Goal: Task Accomplishment & Management: Manage account settings

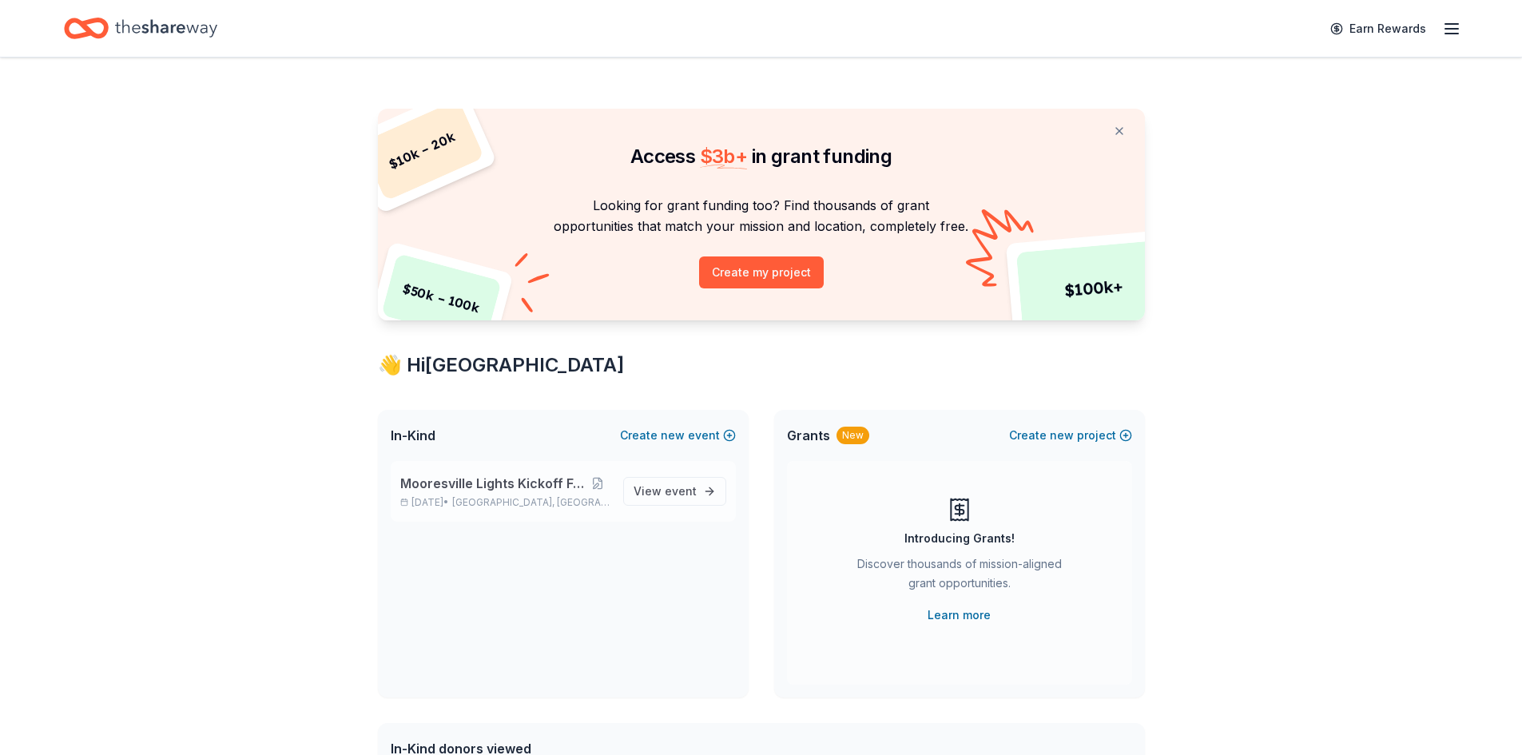
click at [484, 484] on span "Mooresville Lights Kickoff Fundraiser" at bounding box center [492, 483] width 185 height 19
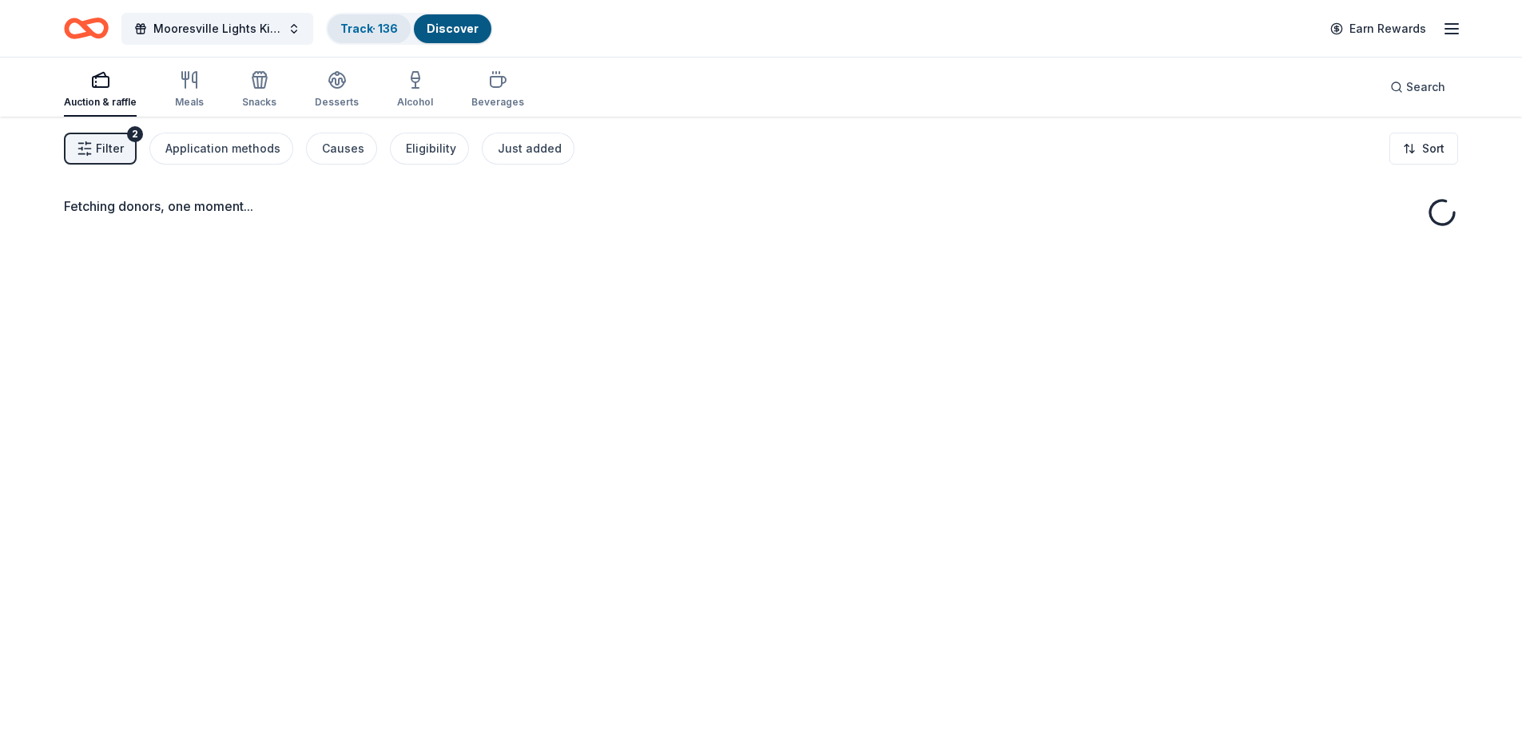
click at [358, 27] on link "Track · 136" at bounding box center [369, 29] width 58 height 14
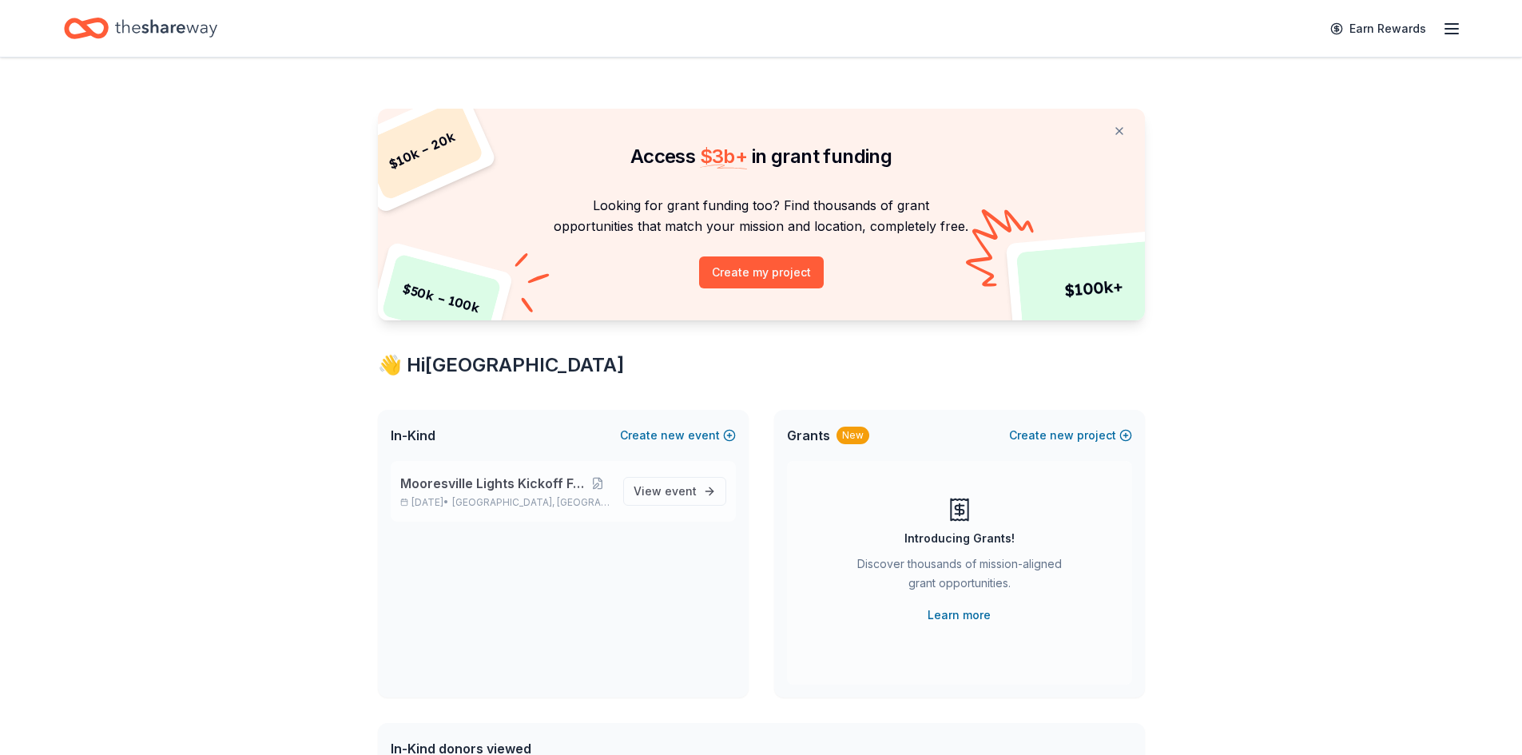
click at [491, 483] on span "Mooresville Lights Kickoff Fundraiser" at bounding box center [492, 483] width 185 height 19
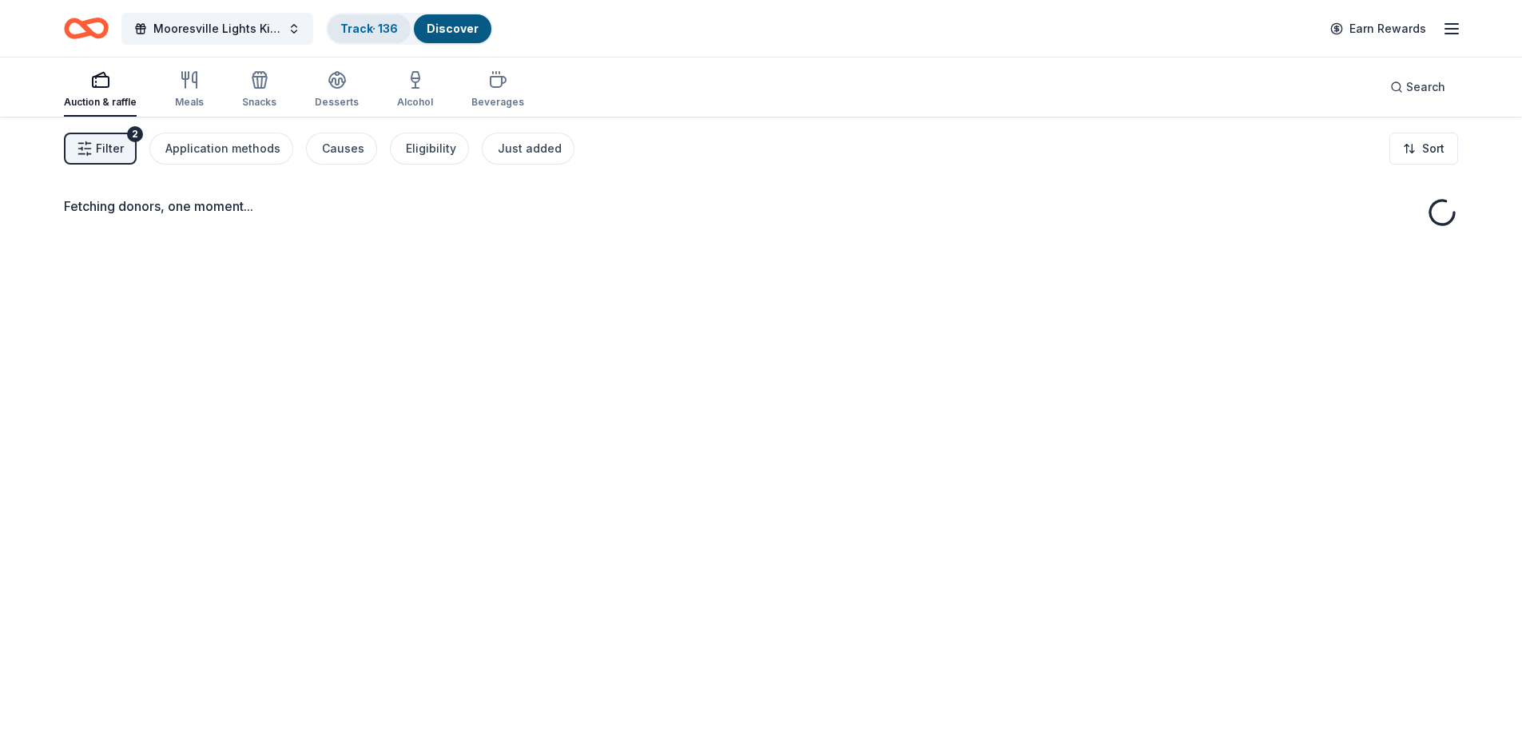
click at [353, 30] on link "Track · 136" at bounding box center [369, 29] width 58 height 14
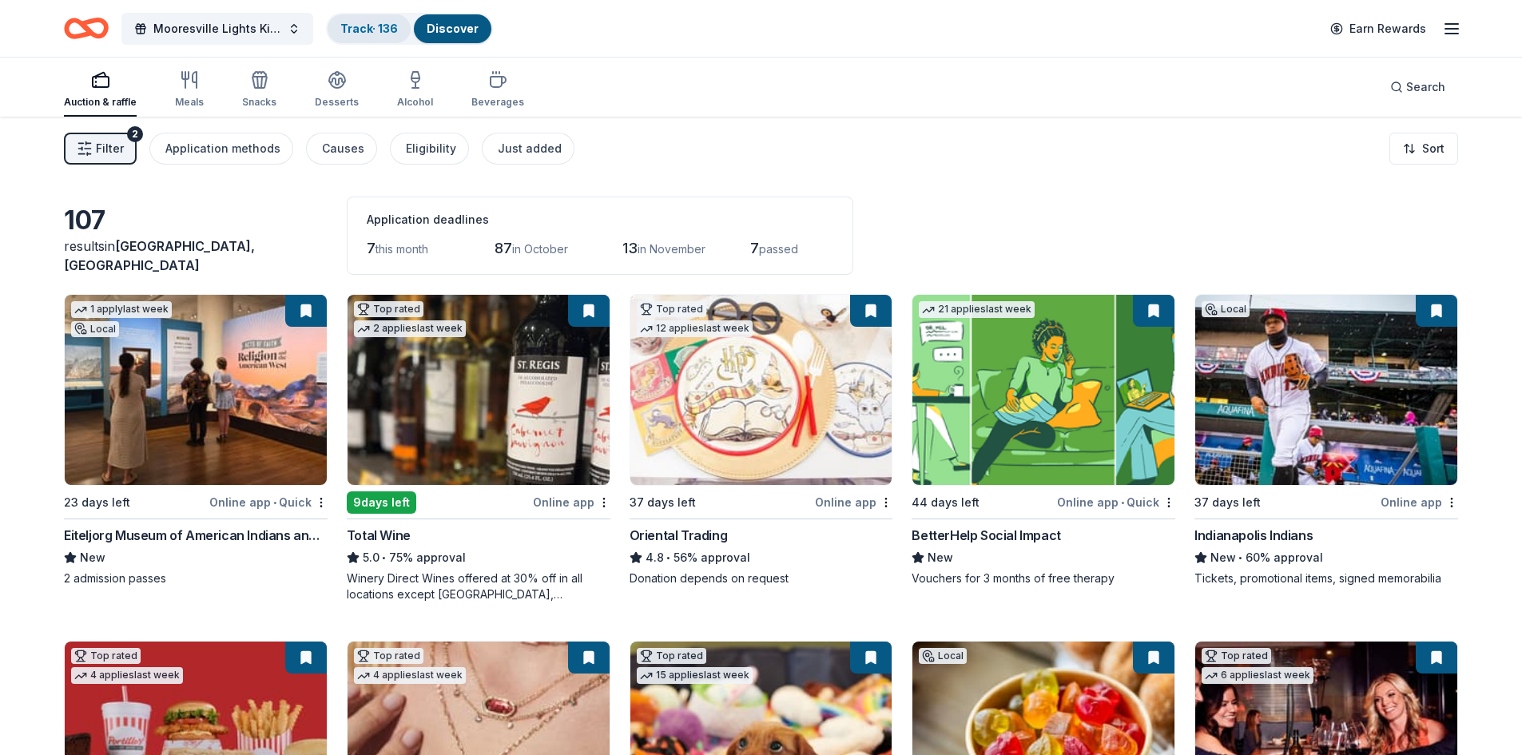
scroll to position [1, 0]
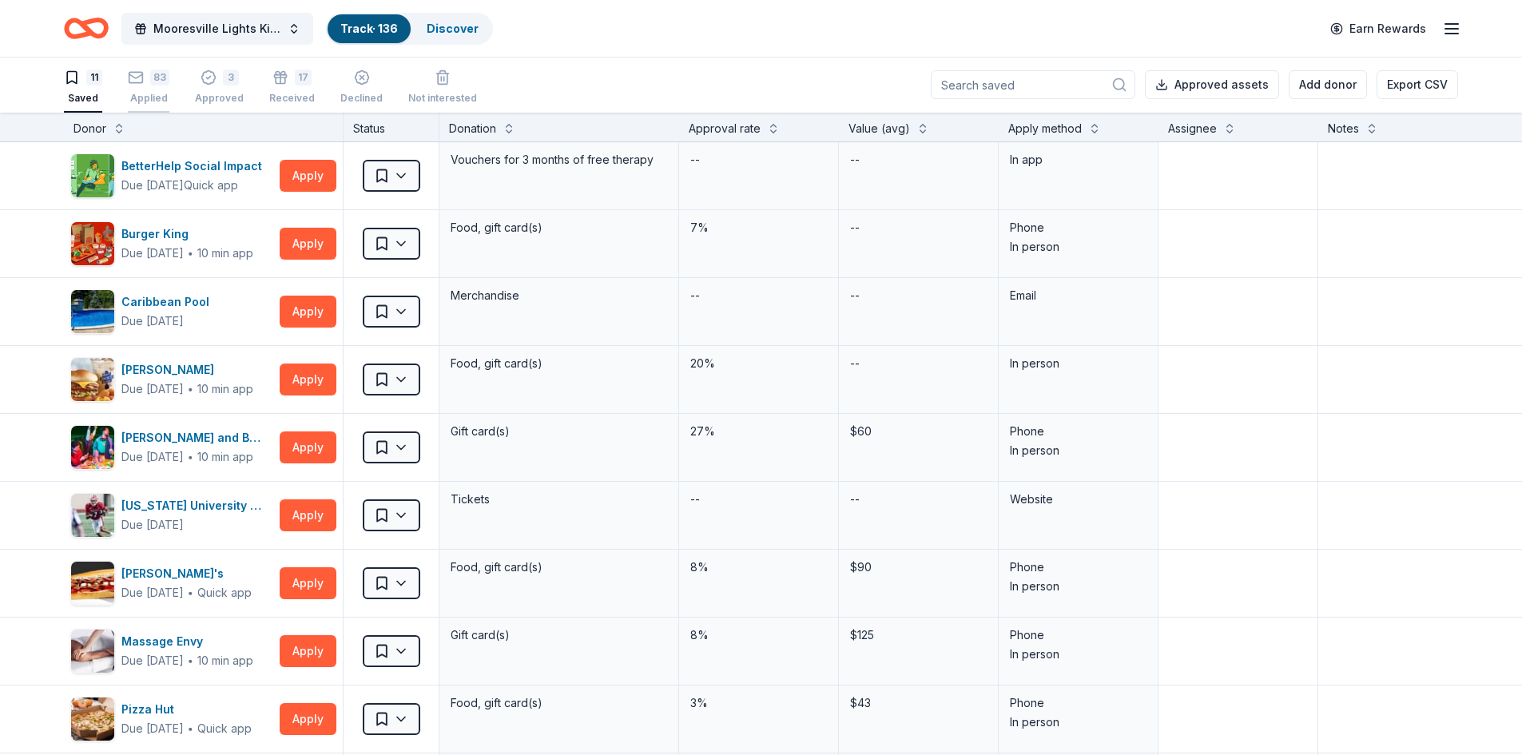
click at [149, 93] on div "Applied" at bounding box center [149, 98] width 42 height 13
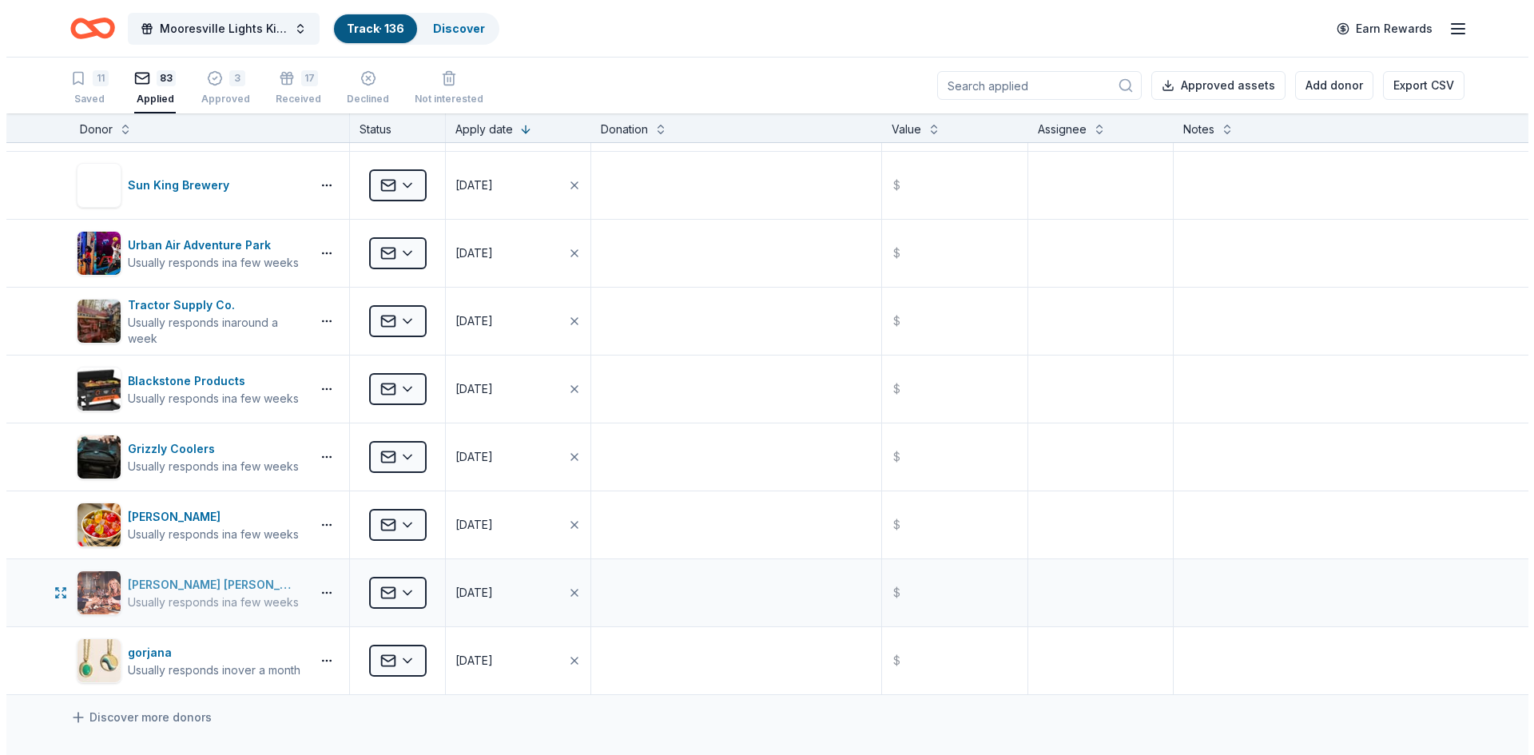
scroll to position [5005, 0]
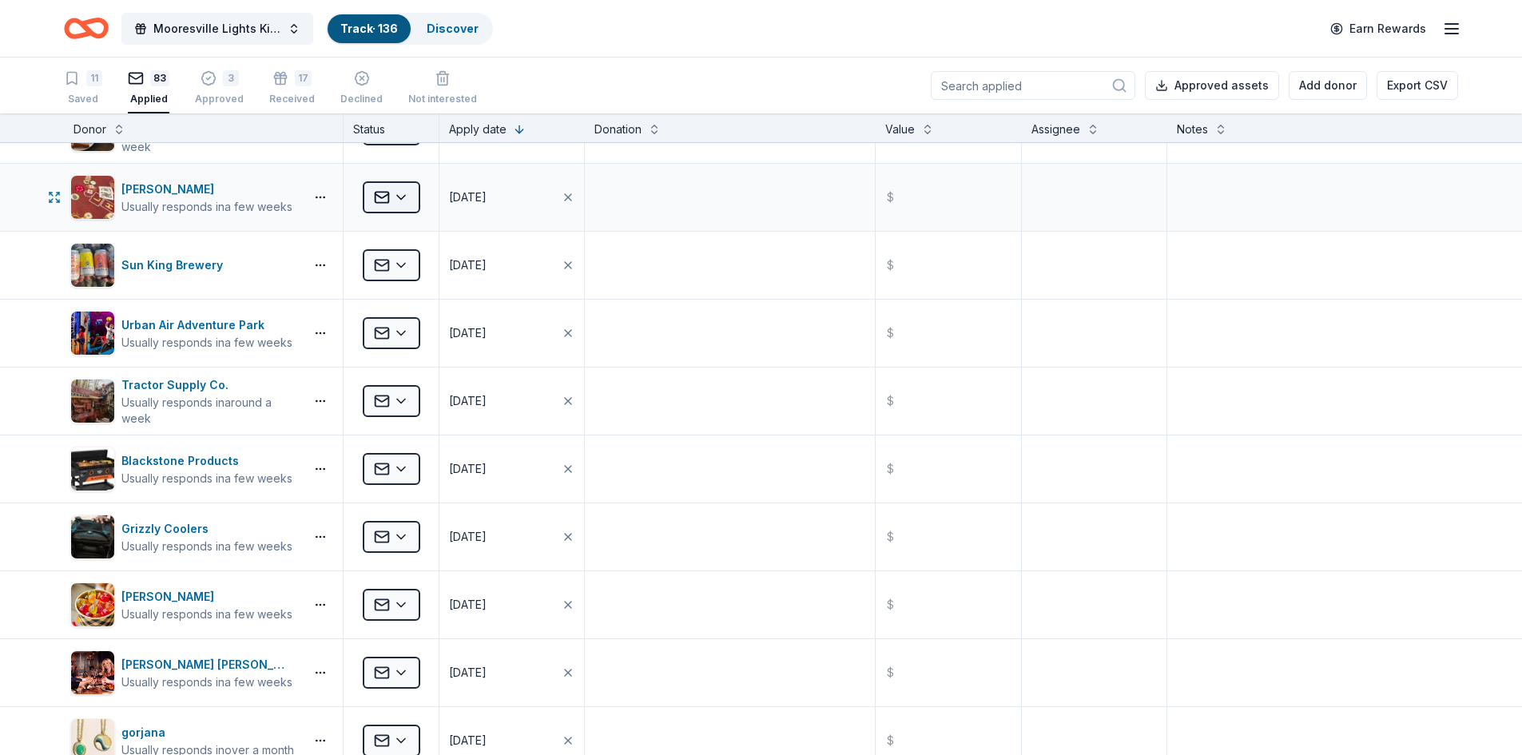
click at [403, 195] on html "Mooresville Lights Kickoff Fundraiser Track · 136 Discover Earn Rewards 11 Save…" at bounding box center [761, 377] width 1522 height 755
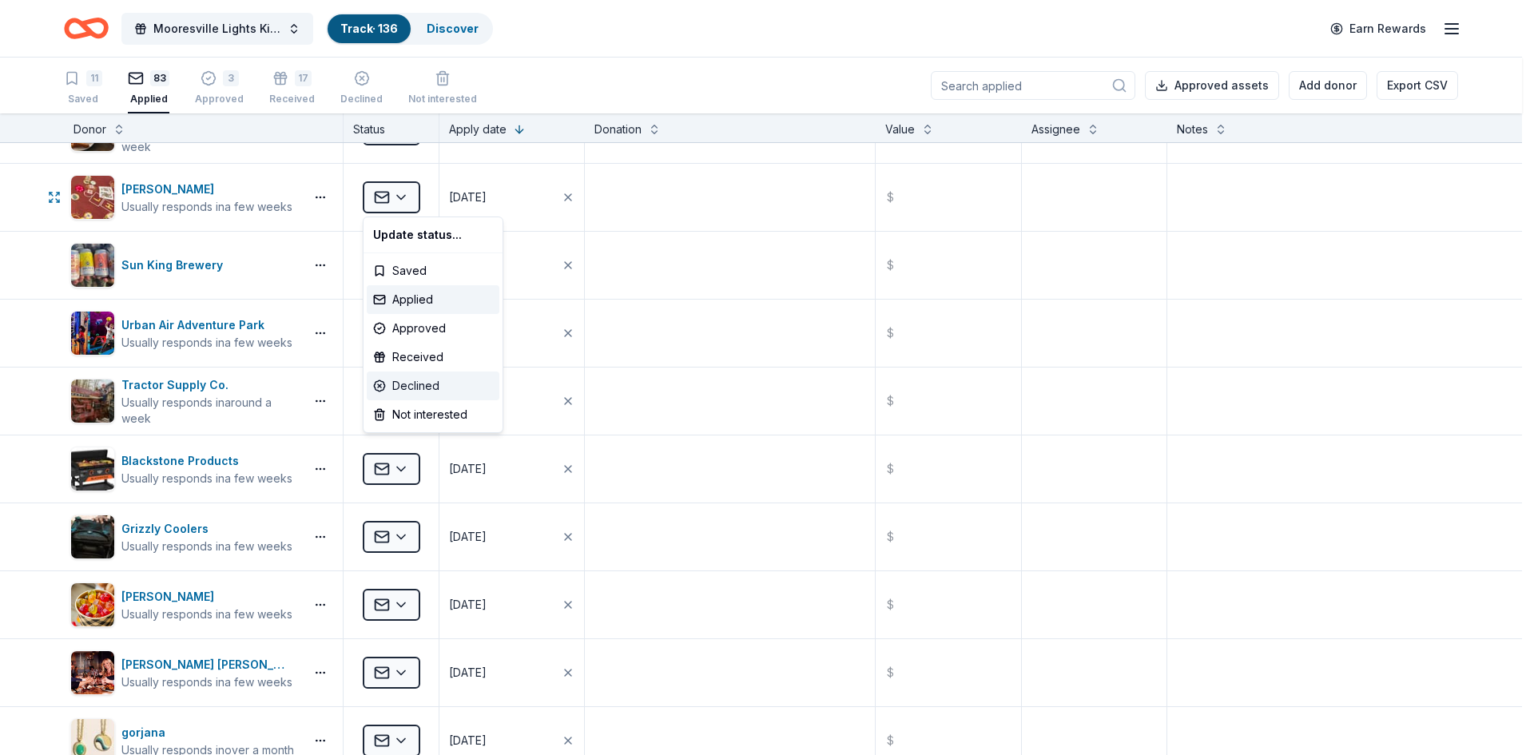
click at [411, 385] on div "Declined" at bounding box center [433, 386] width 133 height 29
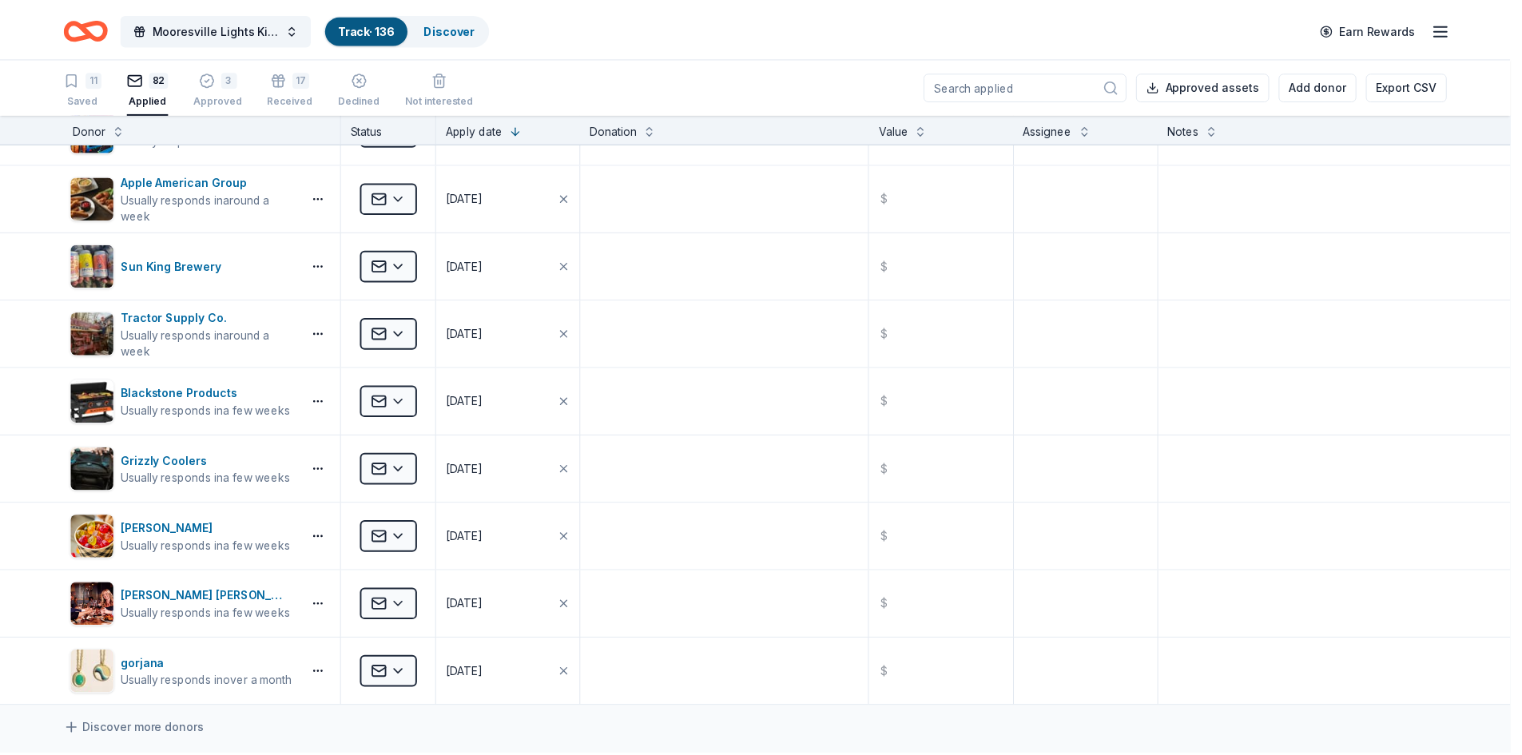
scroll to position [4801, 0]
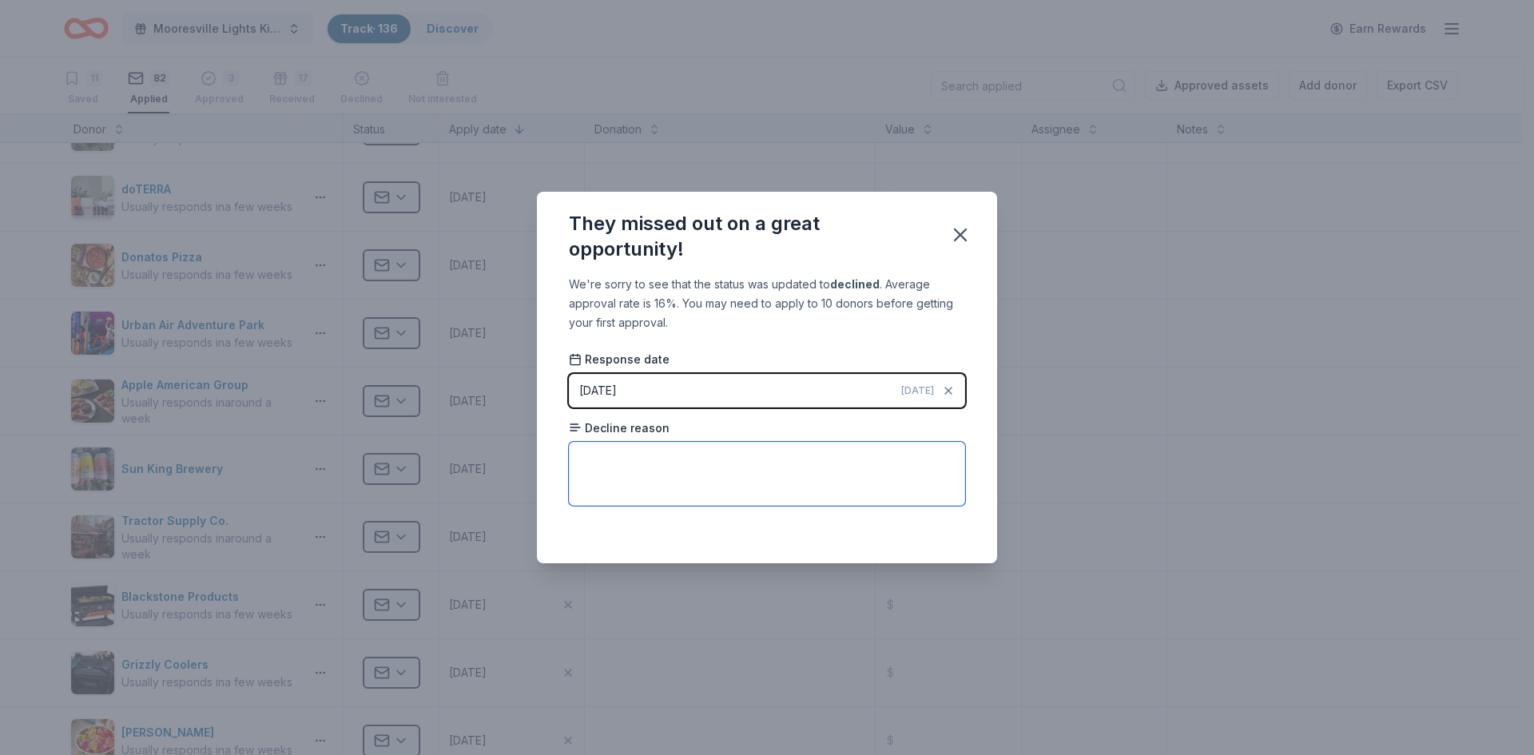
click at [627, 469] on textarea at bounding box center [767, 474] width 396 height 64
type textarea "They don't do donations anymore unless you are a frequent player at the casino."
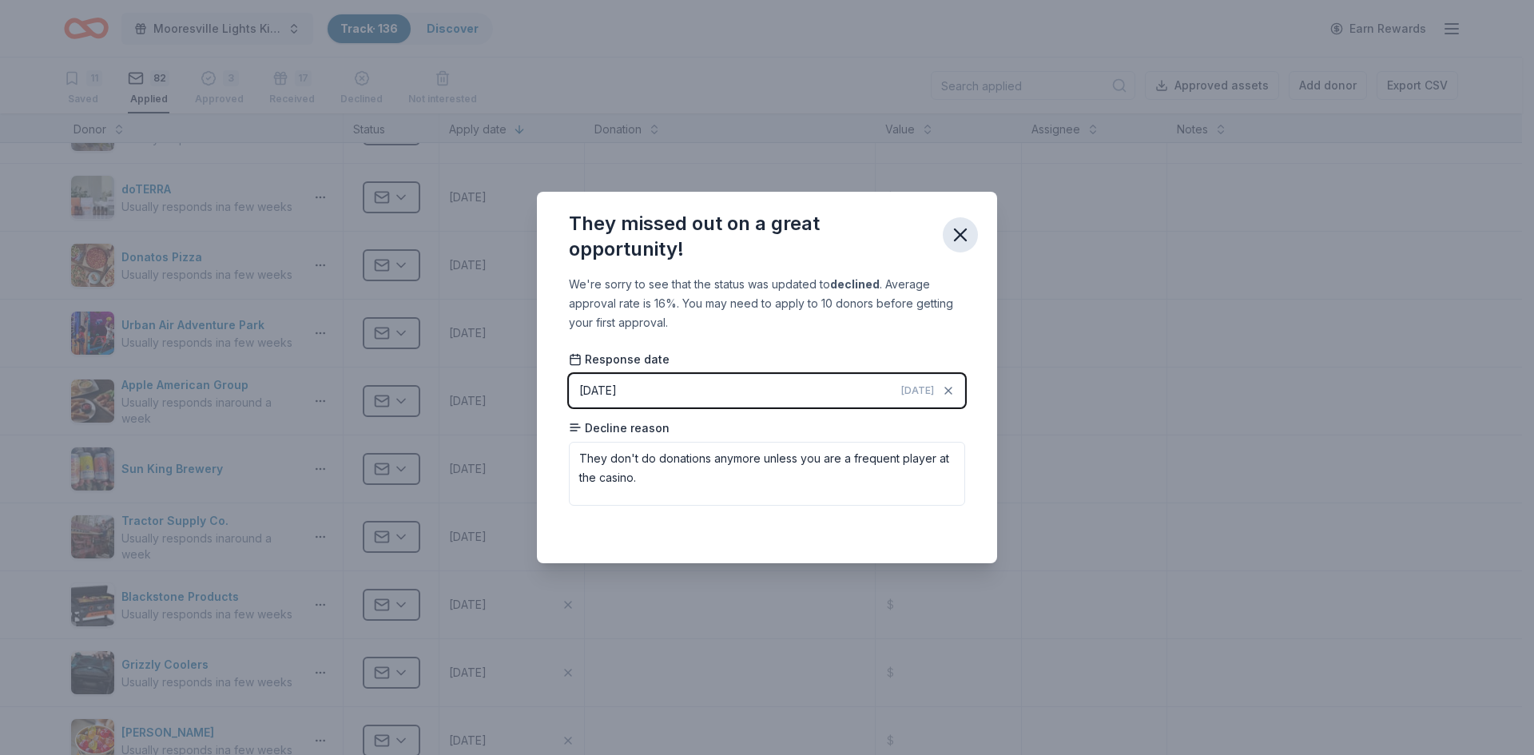
drag, startPoint x: 589, startPoint y: 601, endPoint x: 952, endPoint y: 233, distance: 516.9
click at [952, 233] on icon "button" at bounding box center [960, 235] width 22 height 22
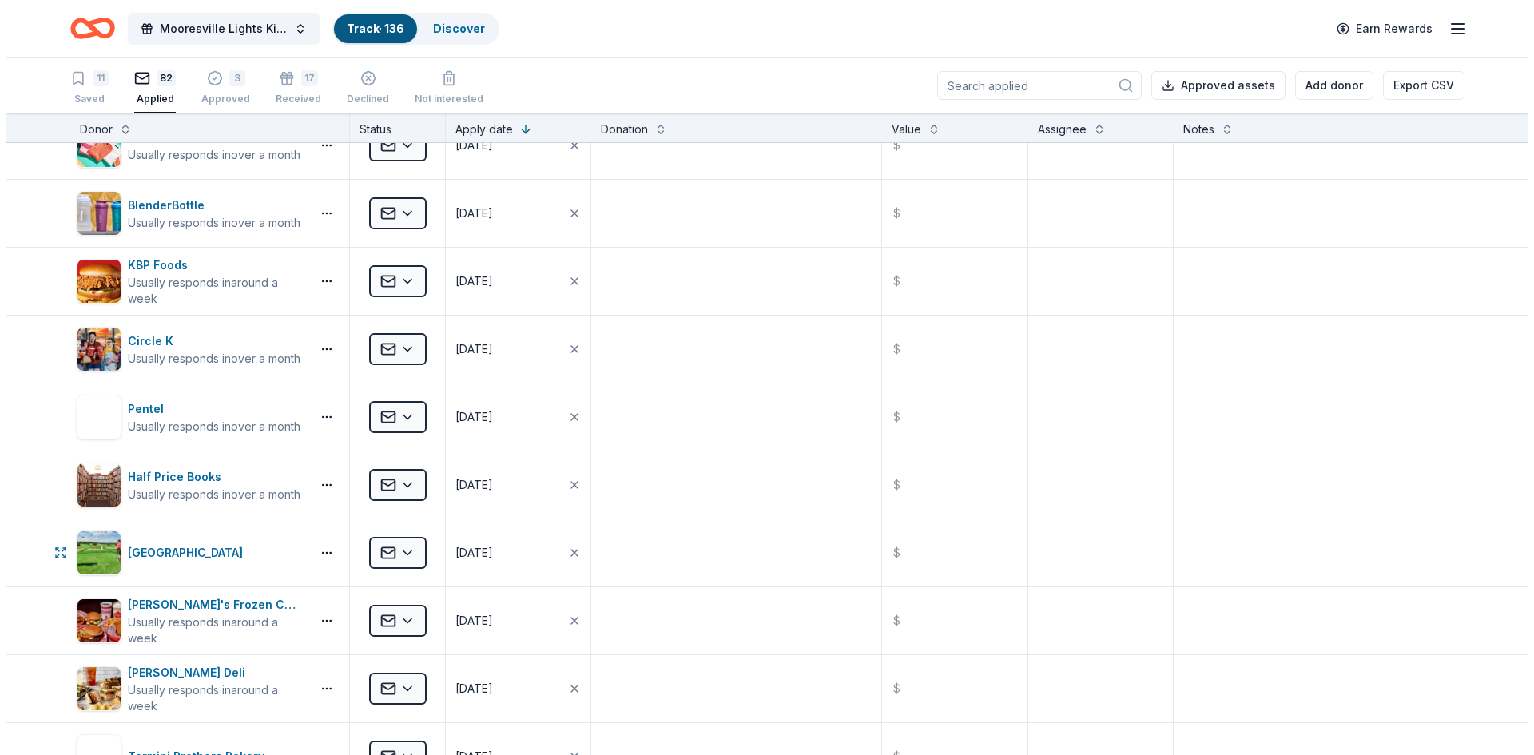
scroll to position [2244, 0]
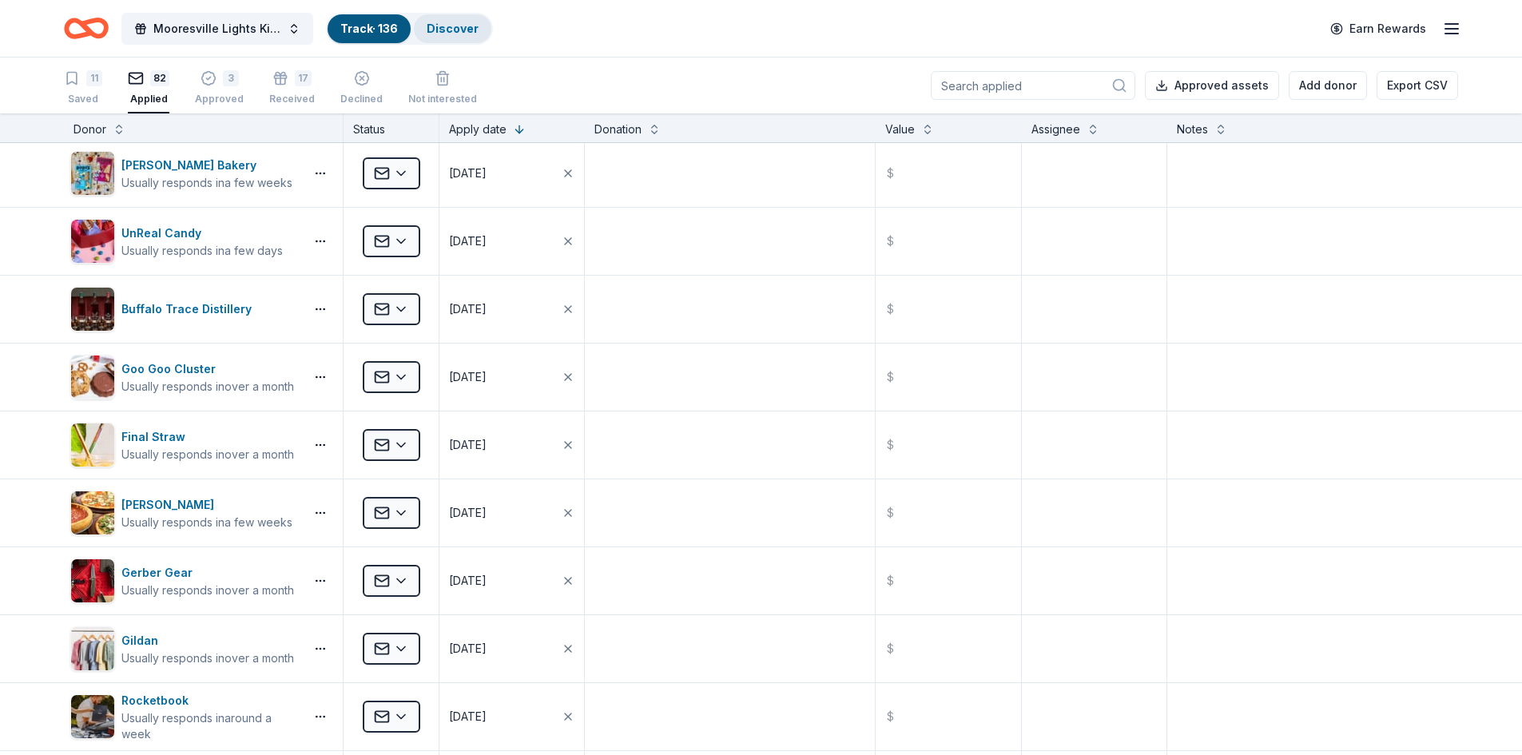
click at [453, 33] on link "Discover" at bounding box center [453, 29] width 52 height 14
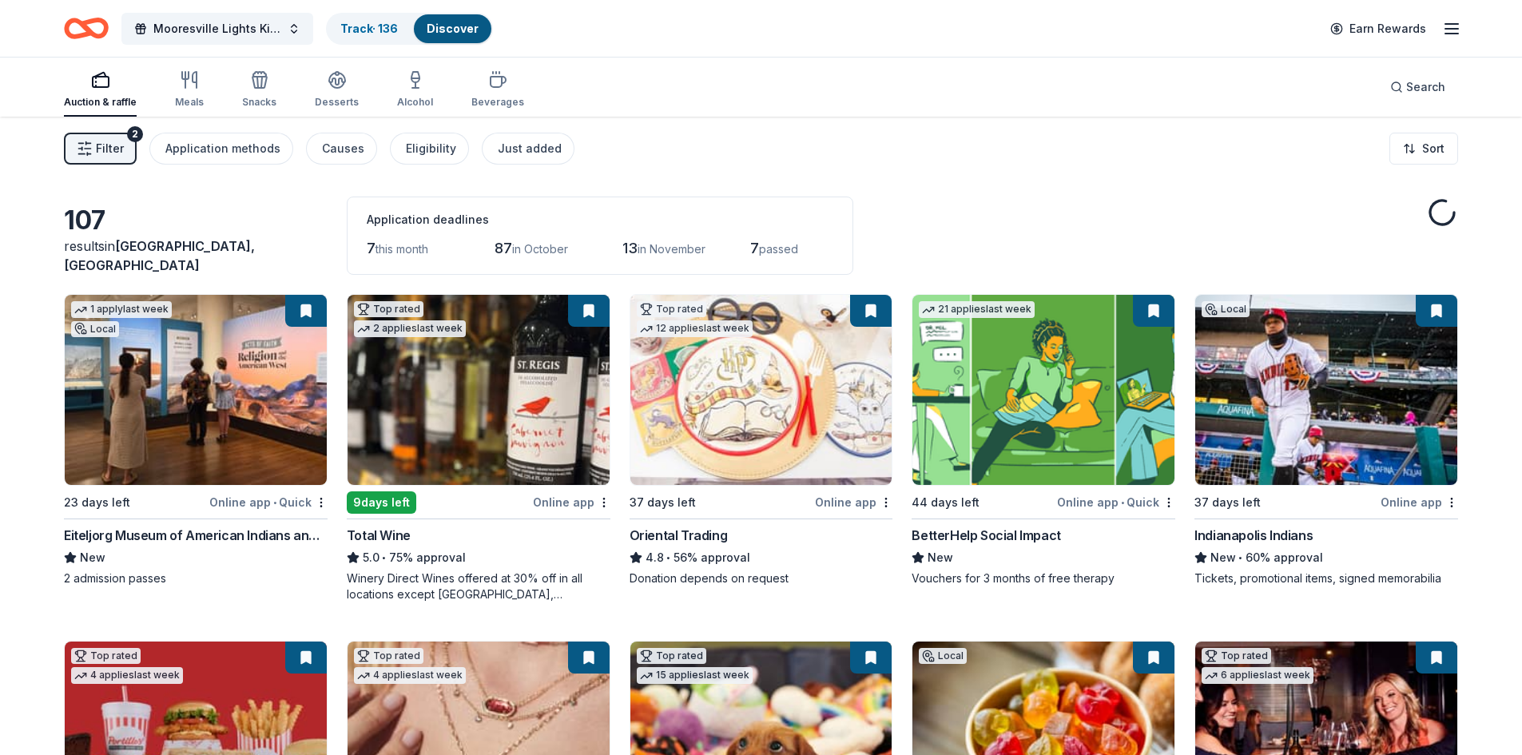
click at [95, 148] on button "Filter 2" at bounding box center [100, 149] width 73 height 32
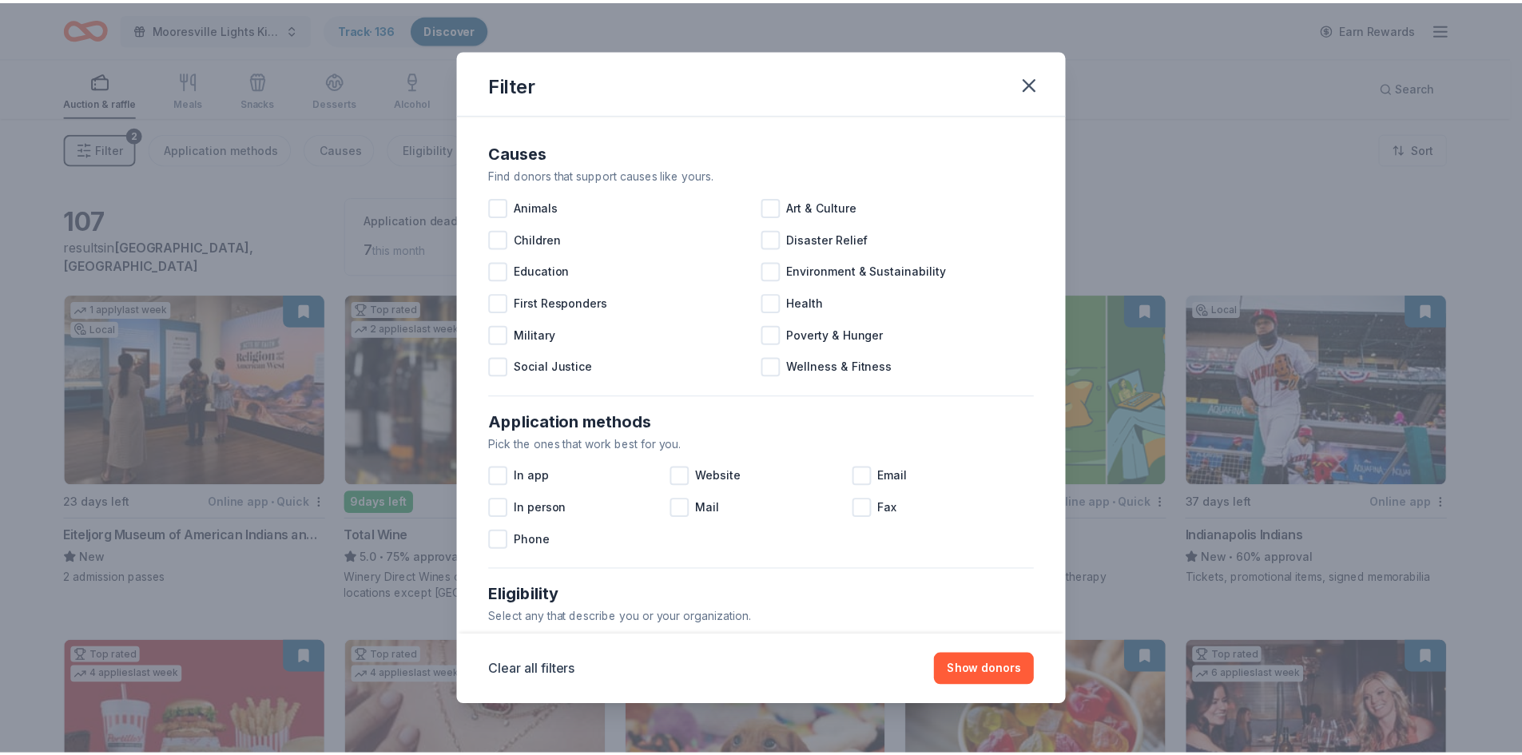
scroll to position [531, 0]
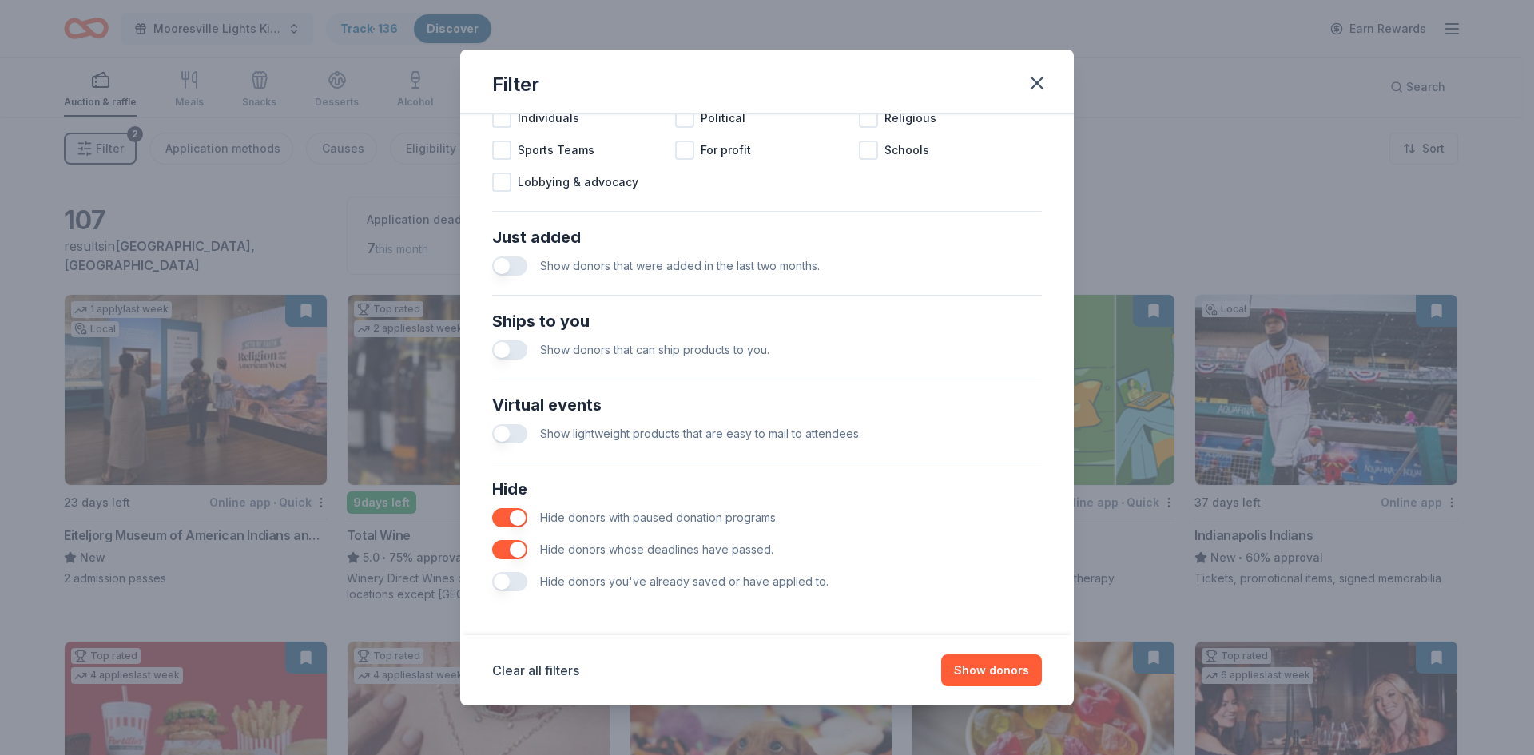
click at [507, 586] on button "button" at bounding box center [509, 581] width 35 height 19
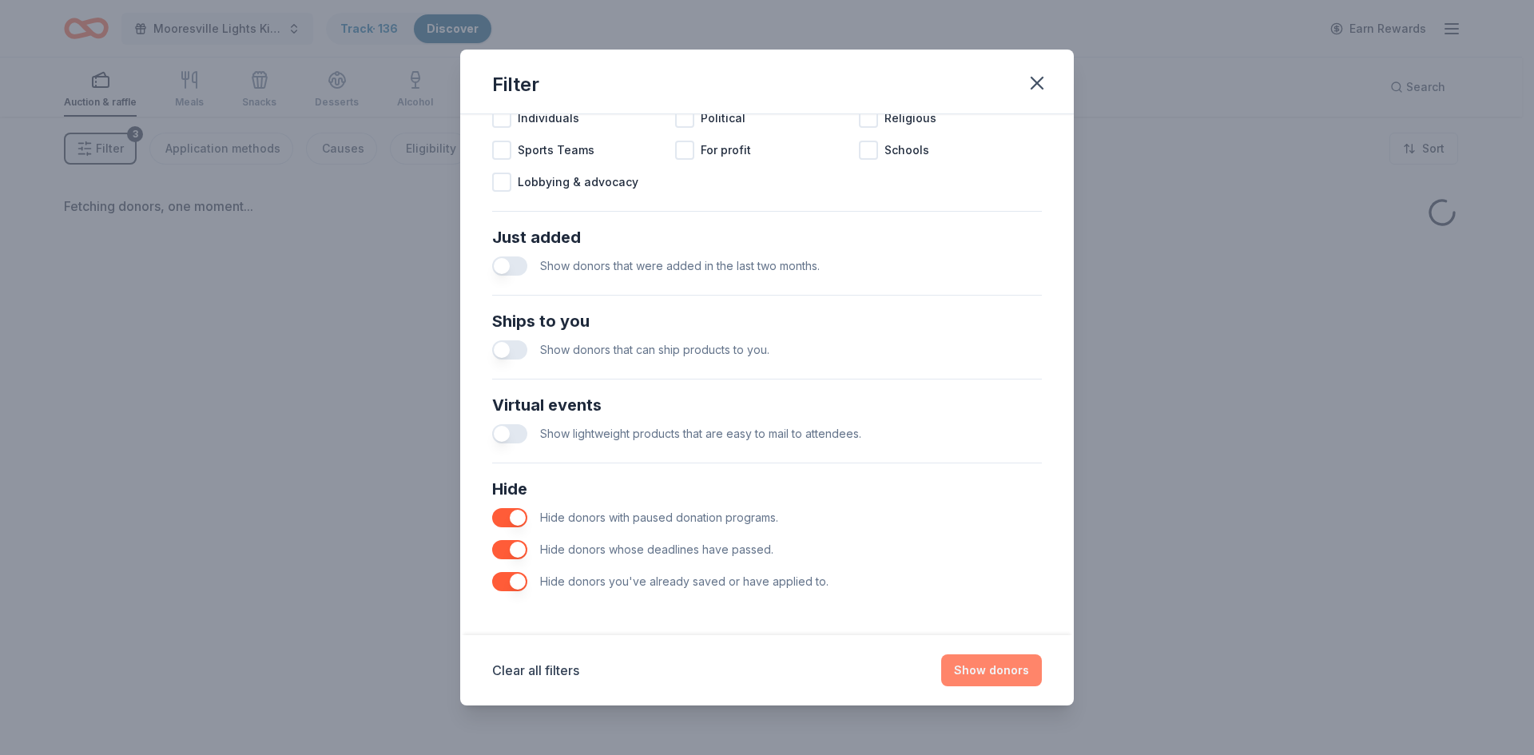
click at [1000, 665] on button "Show donors" at bounding box center [991, 670] width 101 height 32
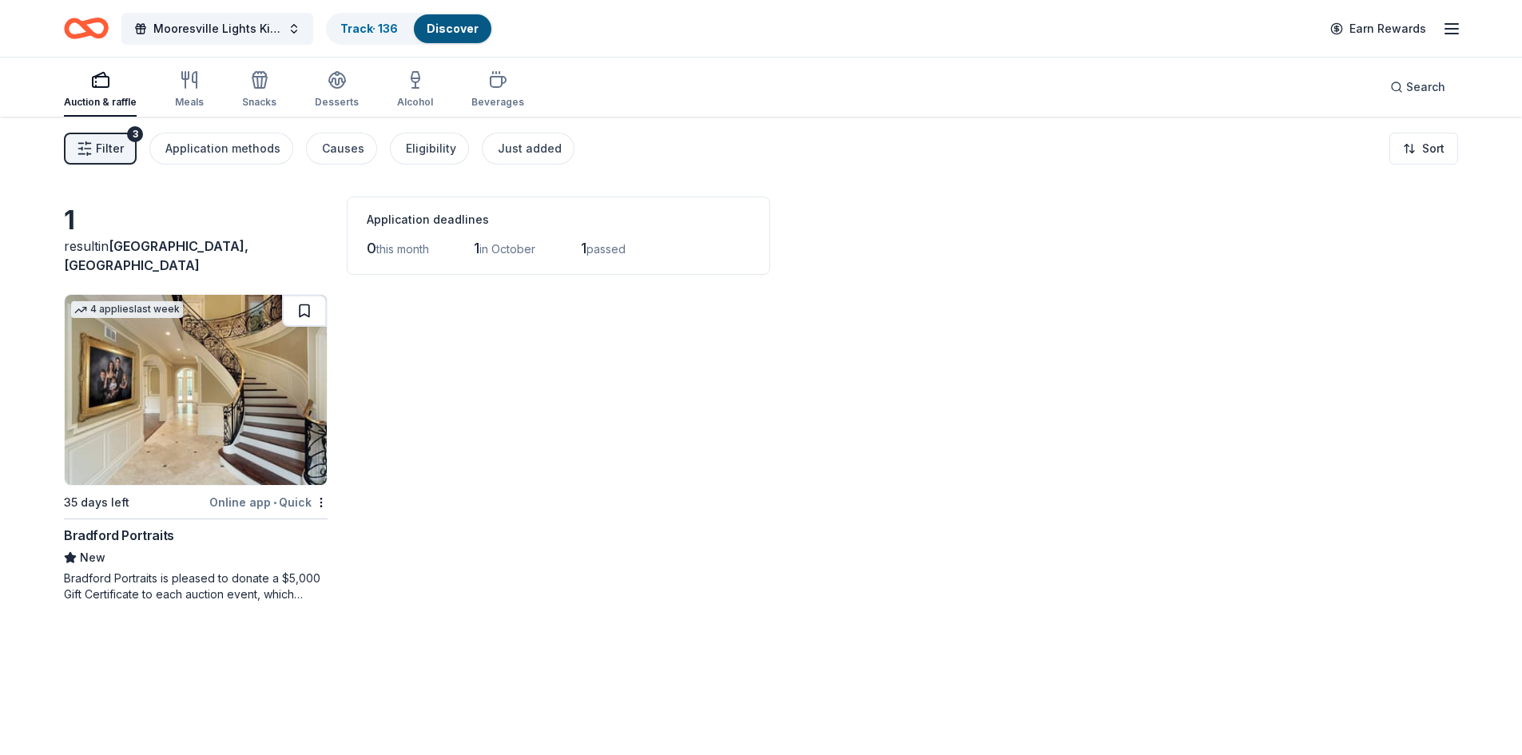
click at [300, 305] on button at bounding box center [304, 311] width 45 height 32
click at [358, 22] on link "Track · 137" at bounding box center [368, 29] width 57 height 14
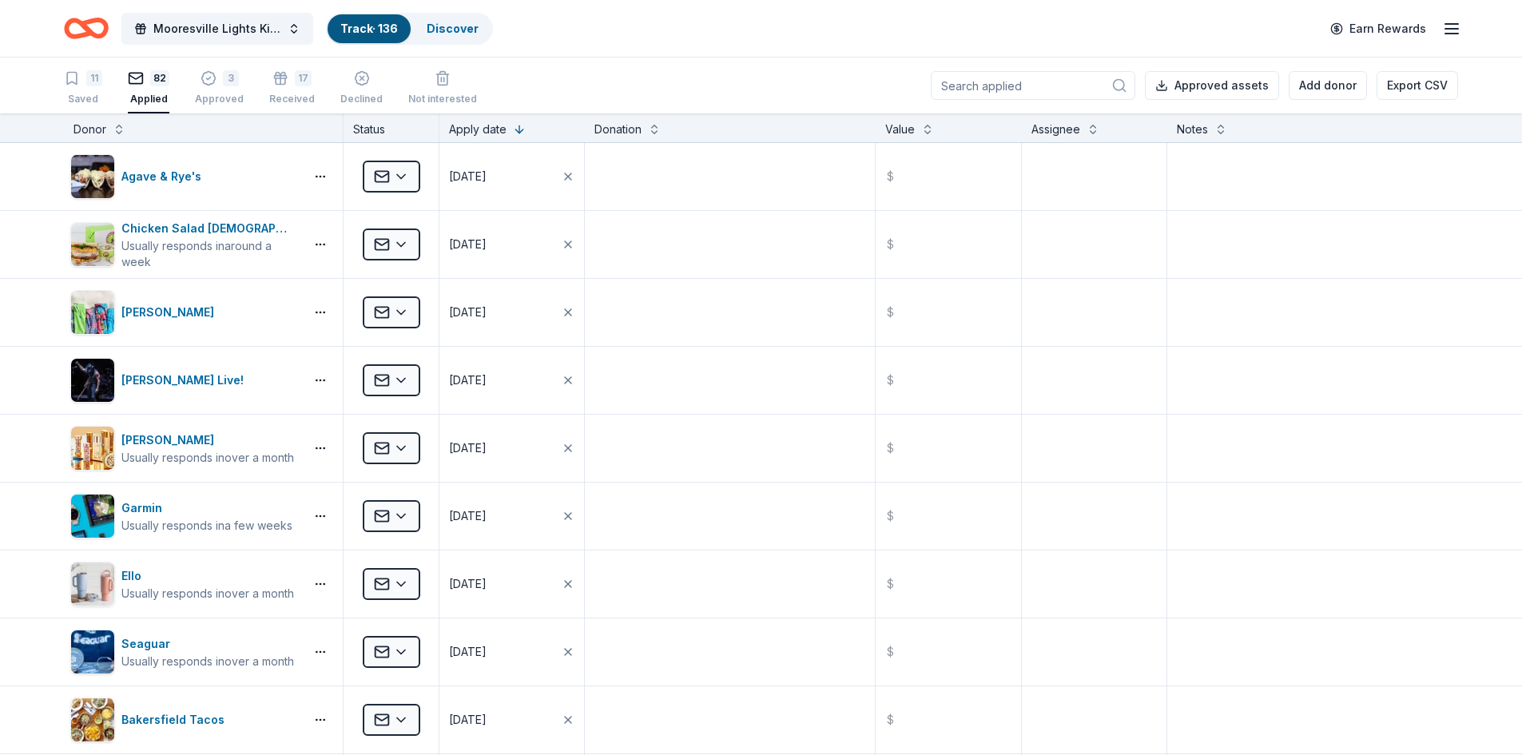
scroll to position [1, 0]
click at [71, 87] on div "12 Saved" at bounding box center [83, 87] width 39 height 35
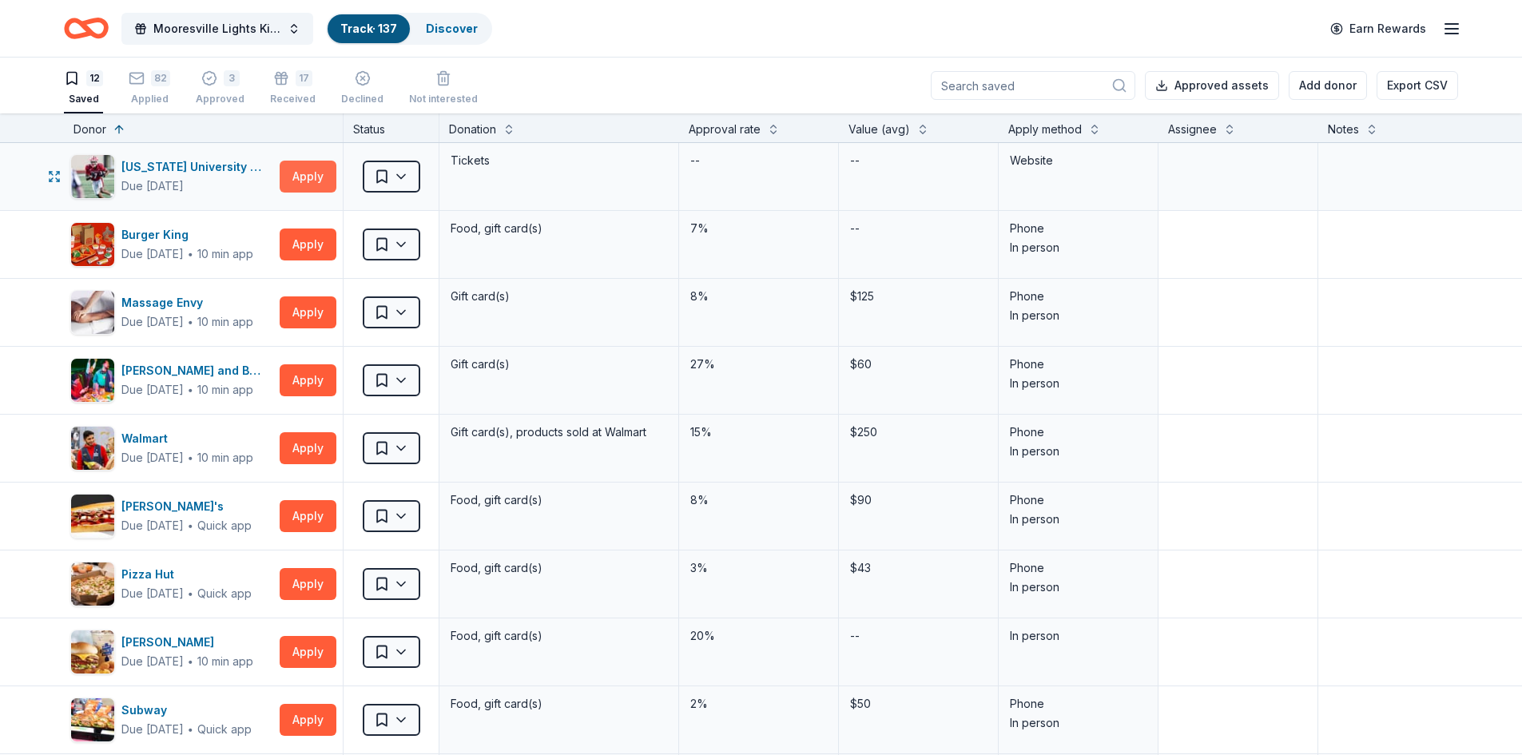
click at [304, 175] on button "Apply" at bounding box center [308, 177] width 57 height 32
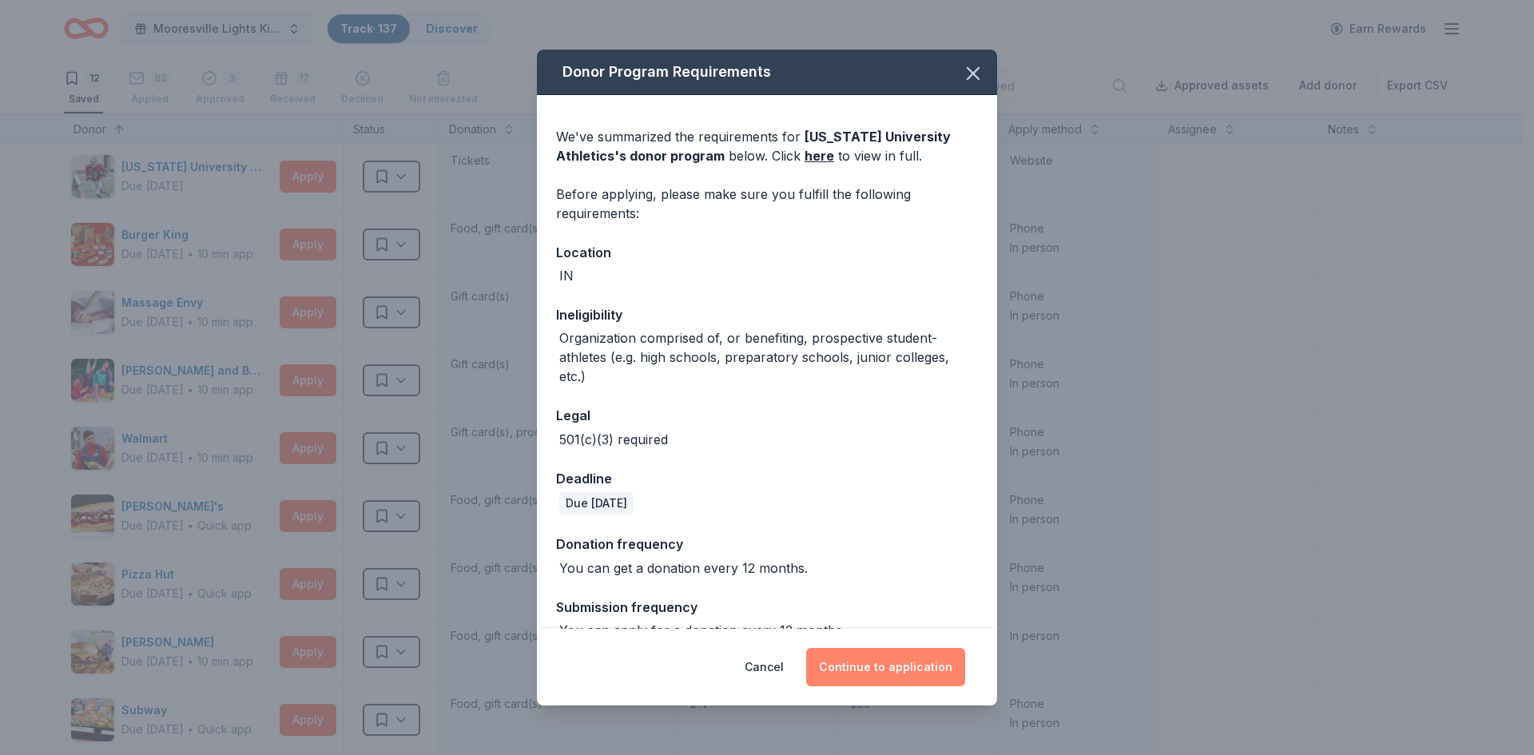
click at [903, 669] on button "Continue to application" at bounding box center [885, 667] width 159 height 38
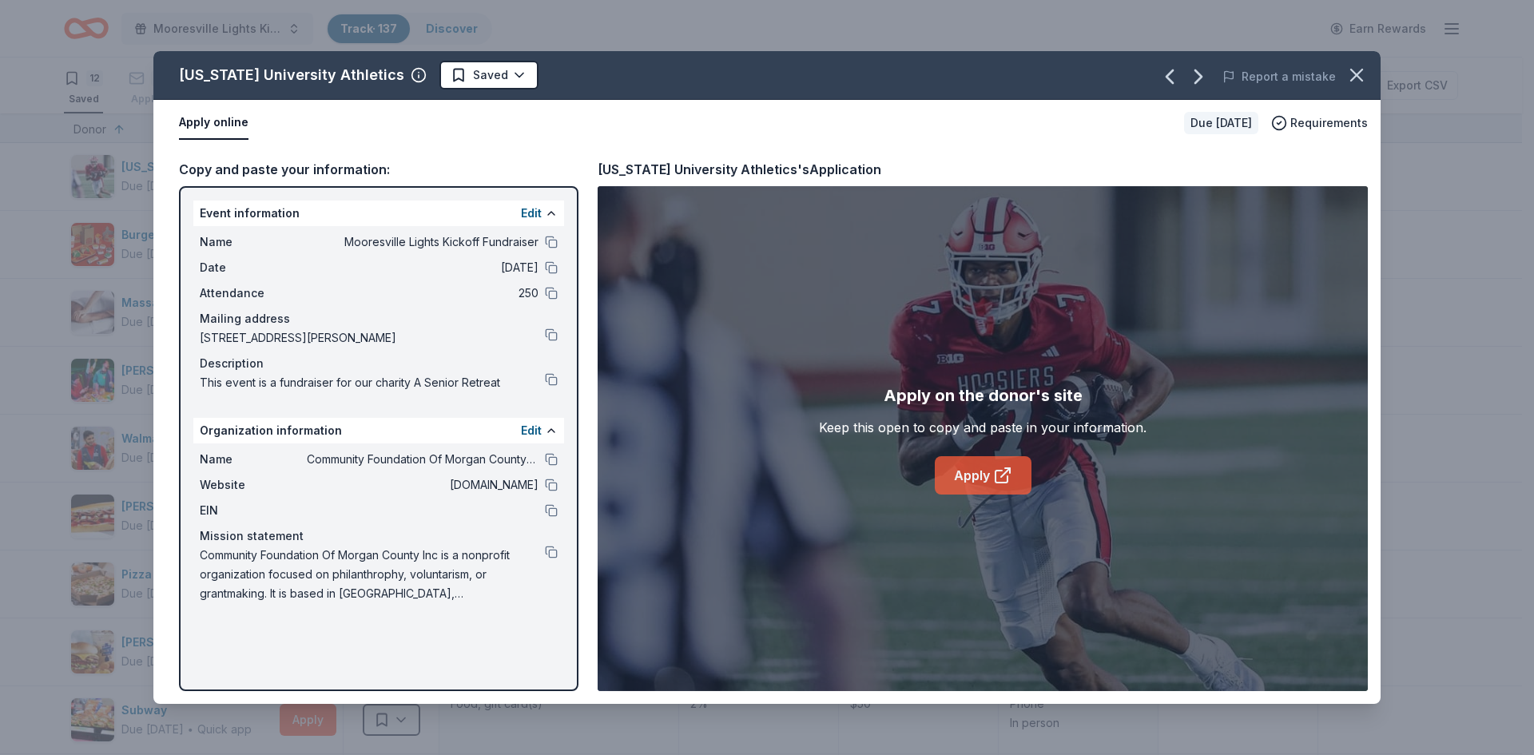
click at [979, 467] on link "Apply" at bounding box center [983, 475] width 97 height 38
